Goal: Obtain resource: Download file/media

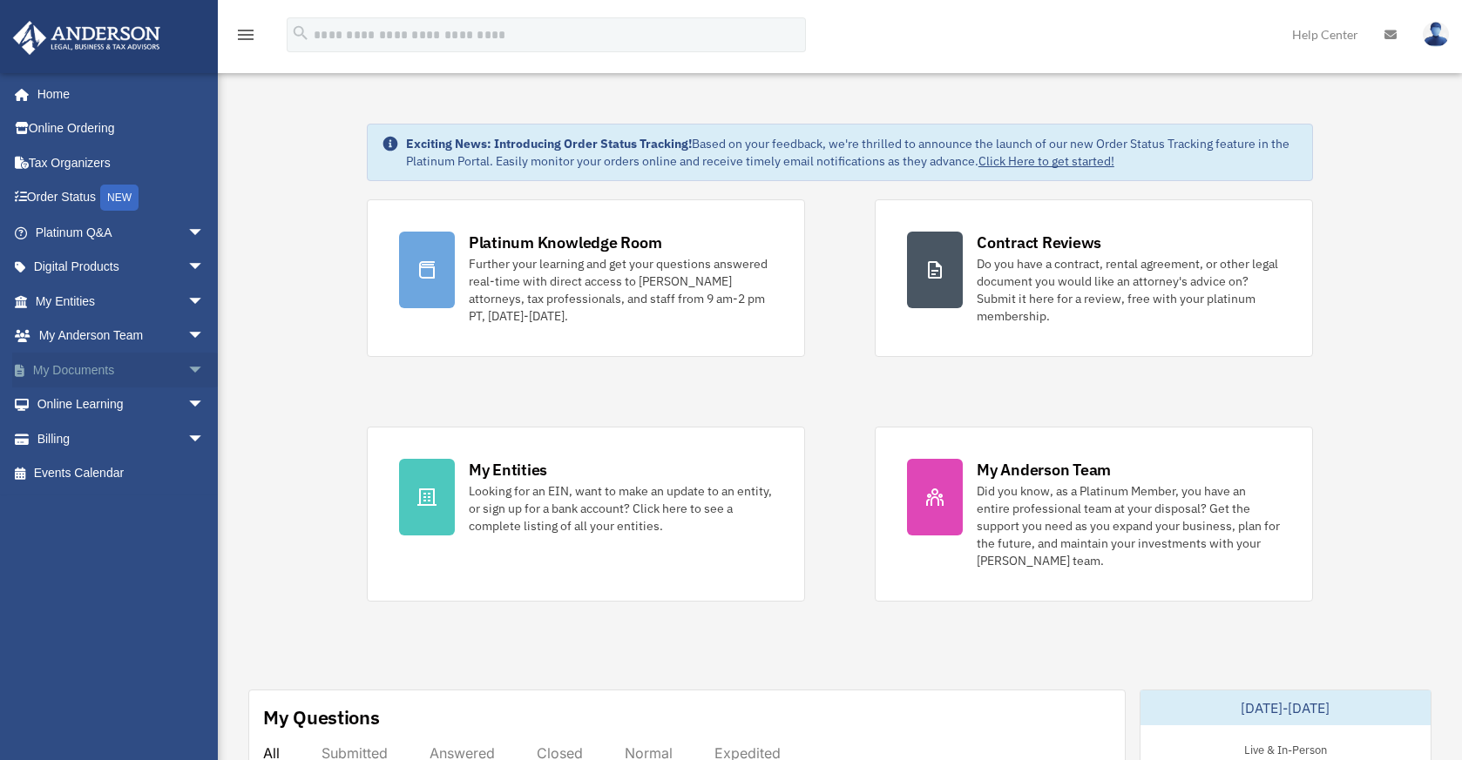
click at [187, 369] on span "arrow_drop_down" at bounding box center [204, 371] width 35 height 36
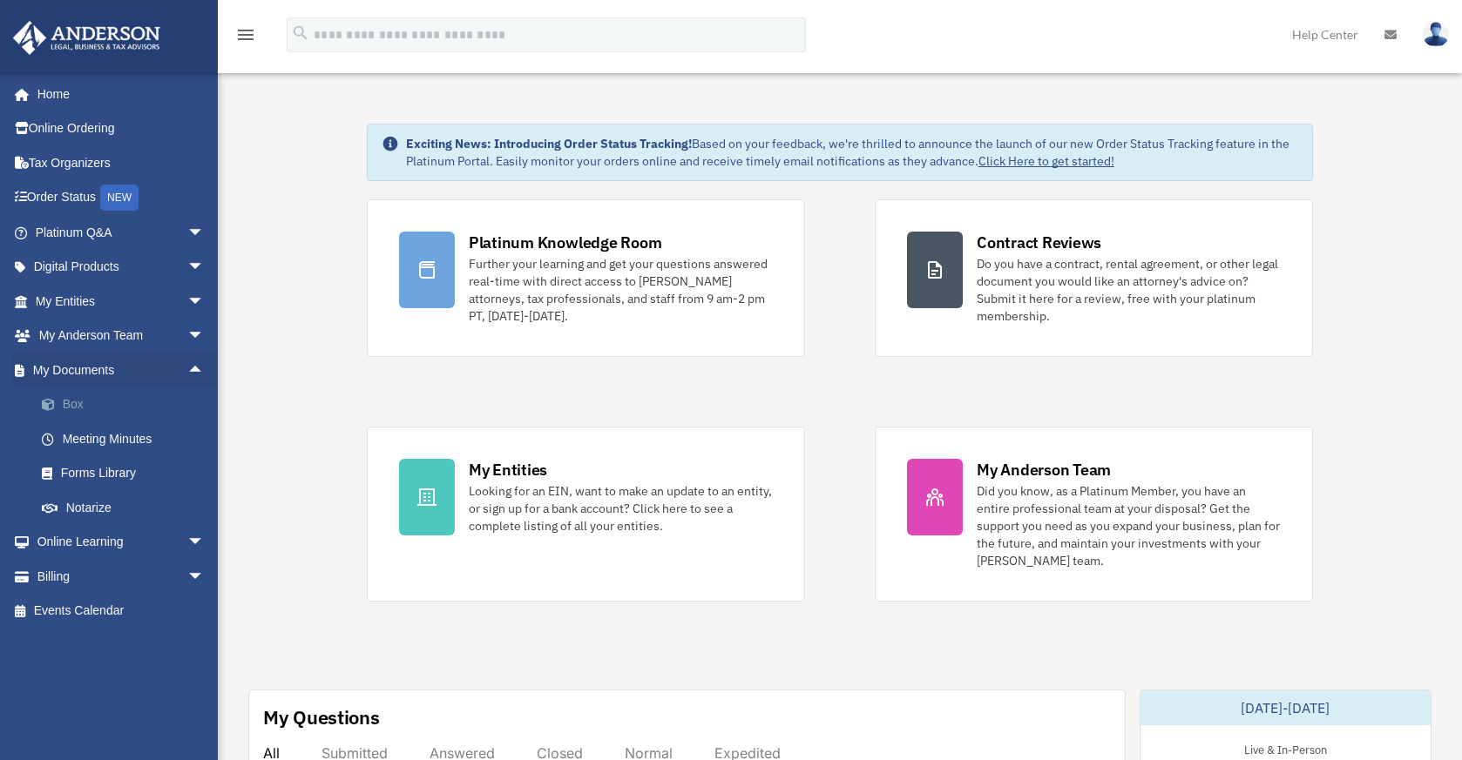
click at [91, 410] on link "Box" at bounding box center [127, 405] width 206 height 35
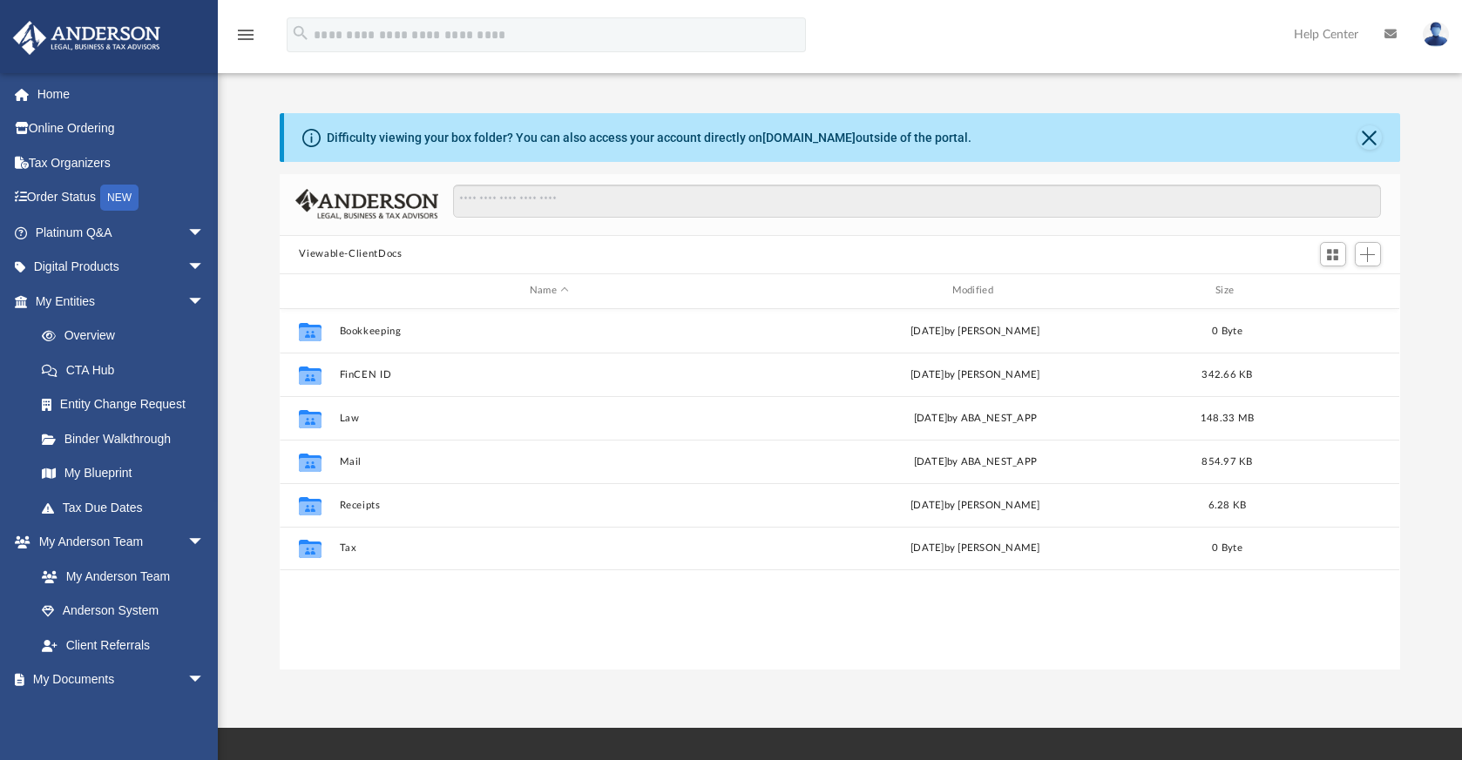
scroll to position [382, 1106]
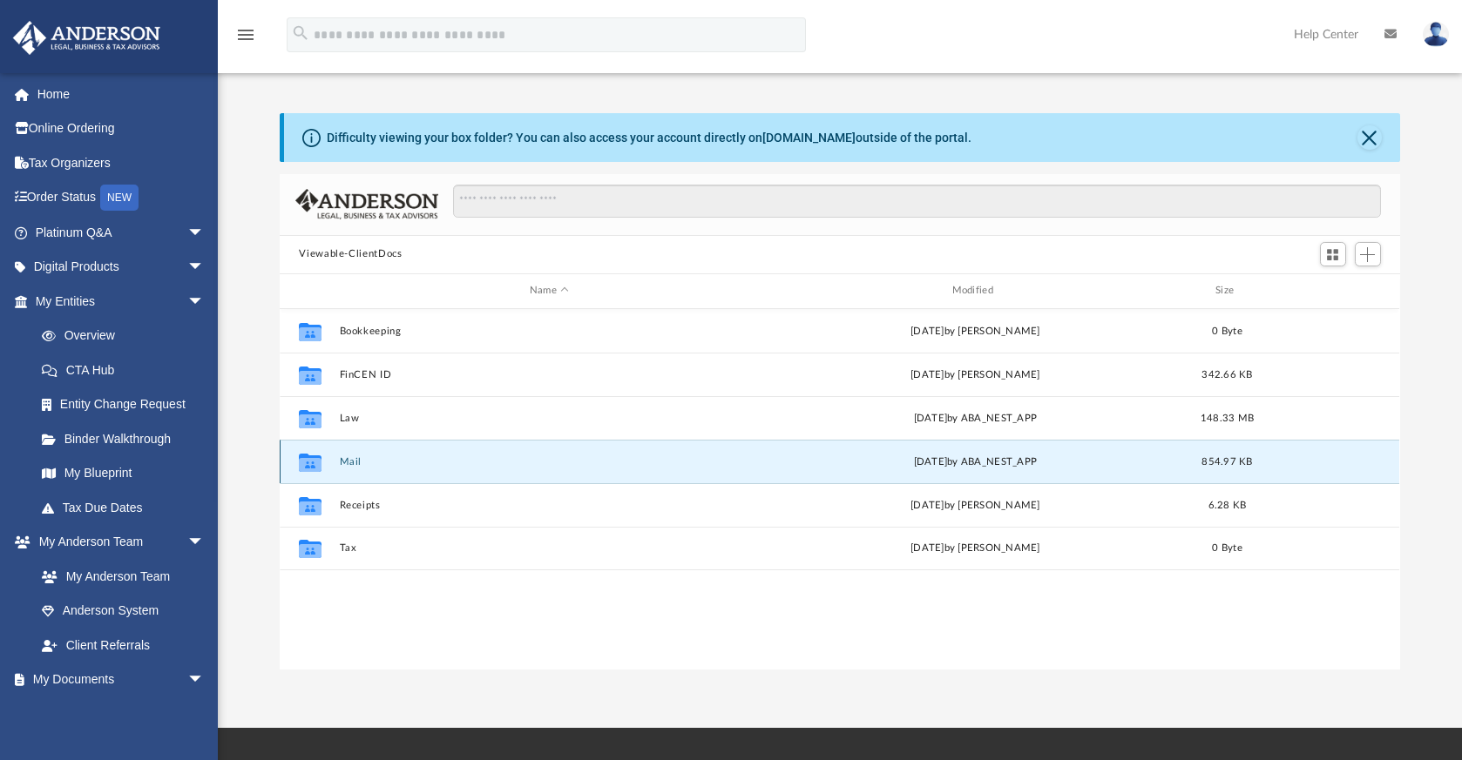
click at [350, 459] on button "Mail" at bounding box center [549, 461] width 419 height 11
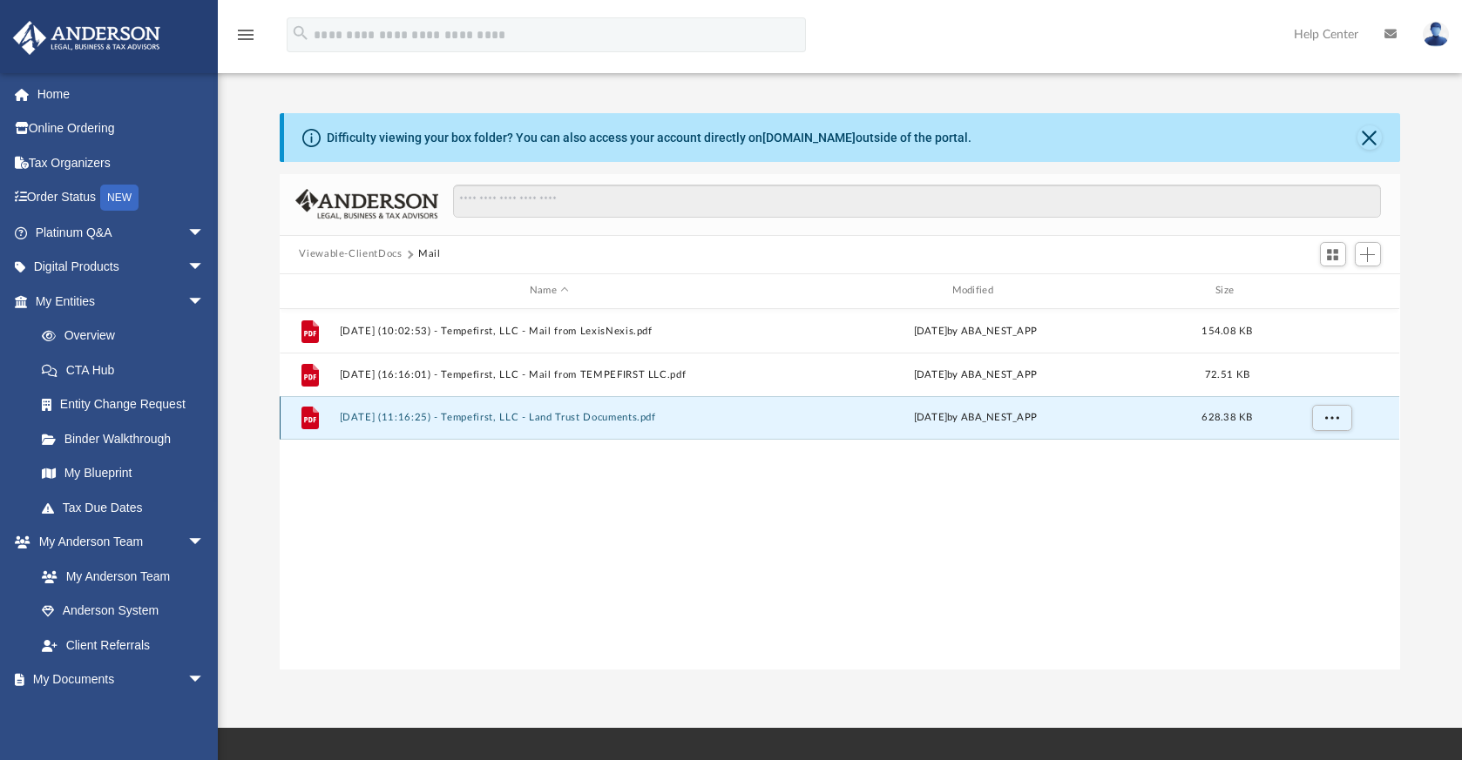
click at [563, 415] on button "2025.10.01 (11:16:25) - Tempefirst, LLC - Land Trust Documents.pdf" at bounding box center [549, 417] width 419 height 11
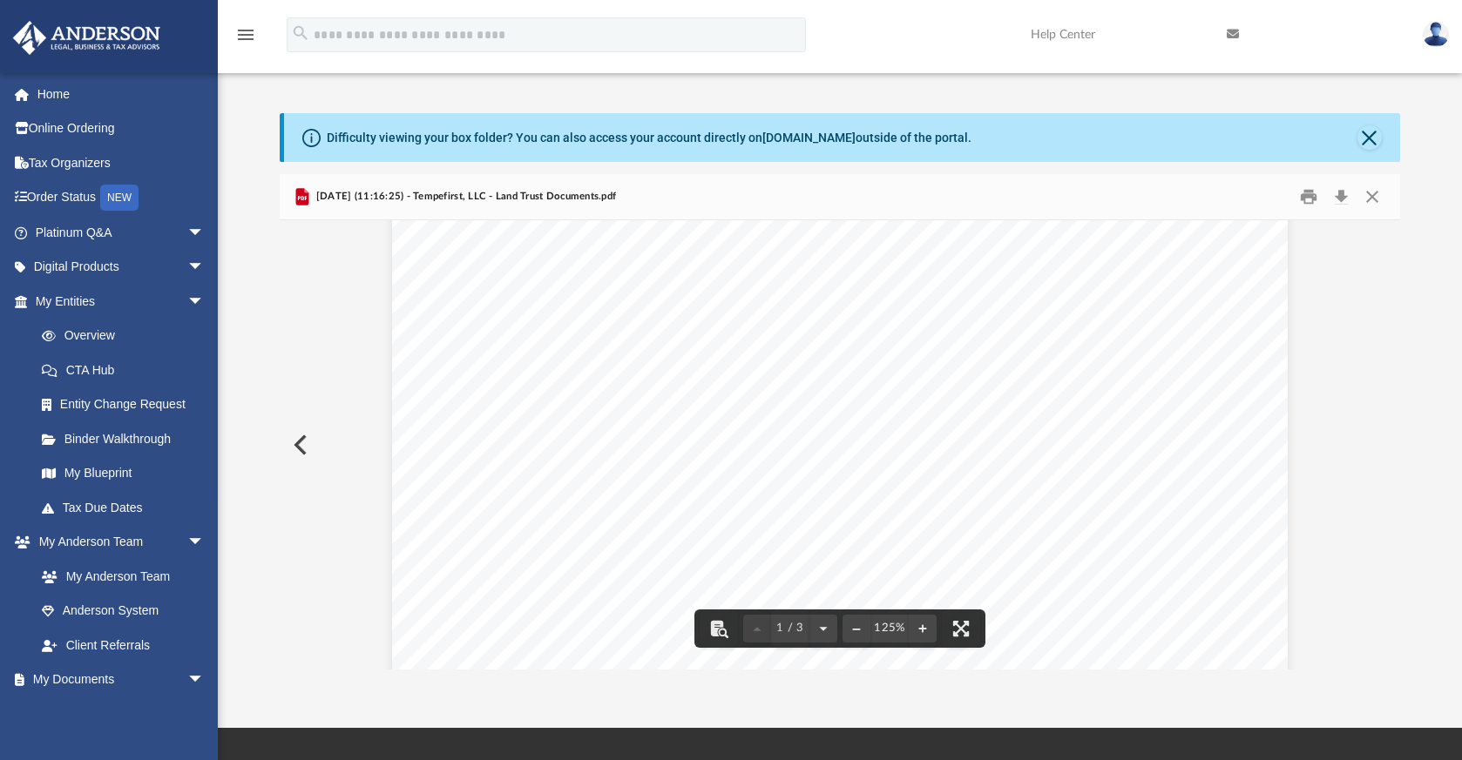
scroll to position [0, 0]
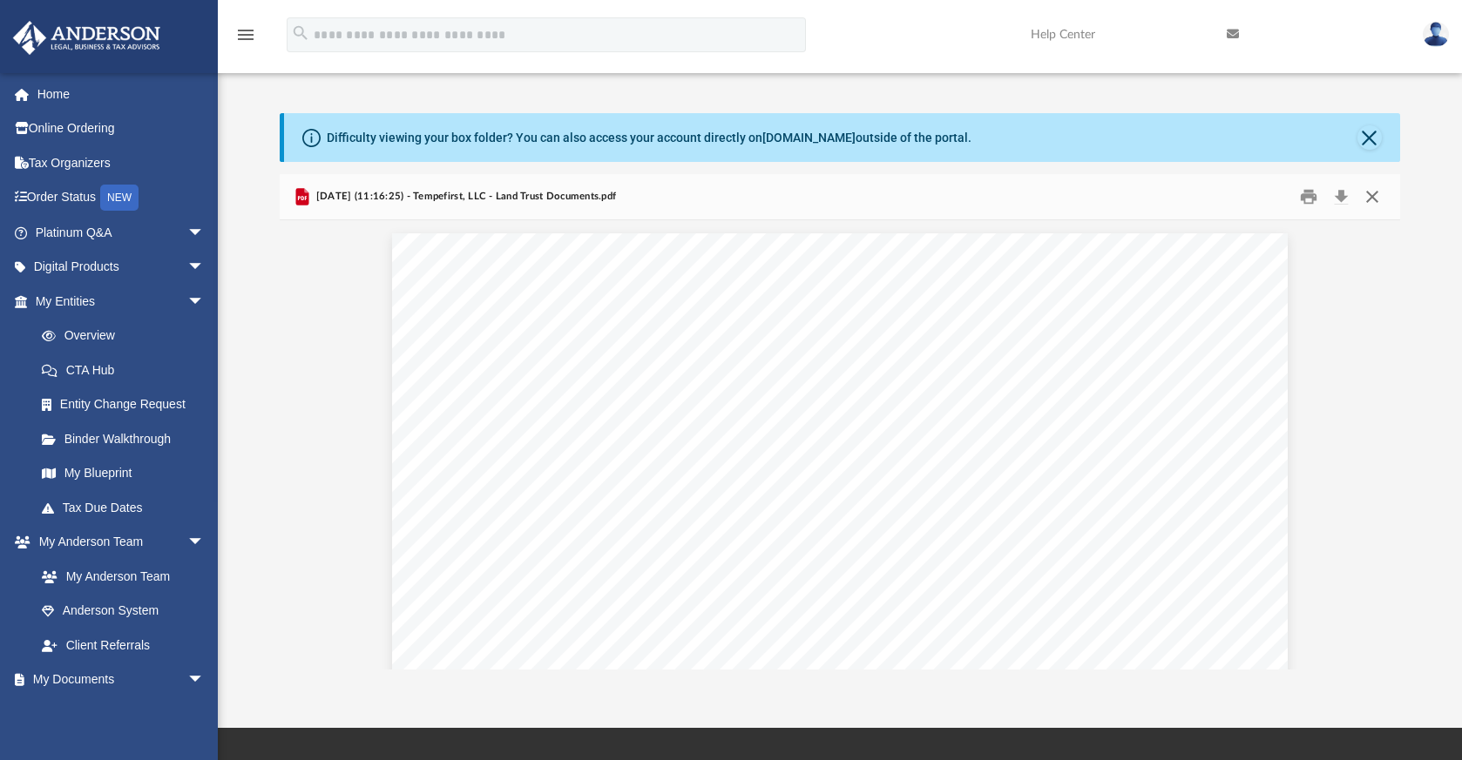
click at [1374, 194] on button "Close" at bounding box center [1371, 196] width 31 height 27
